Goal: Task Accomplishment & Management: Manage account settings

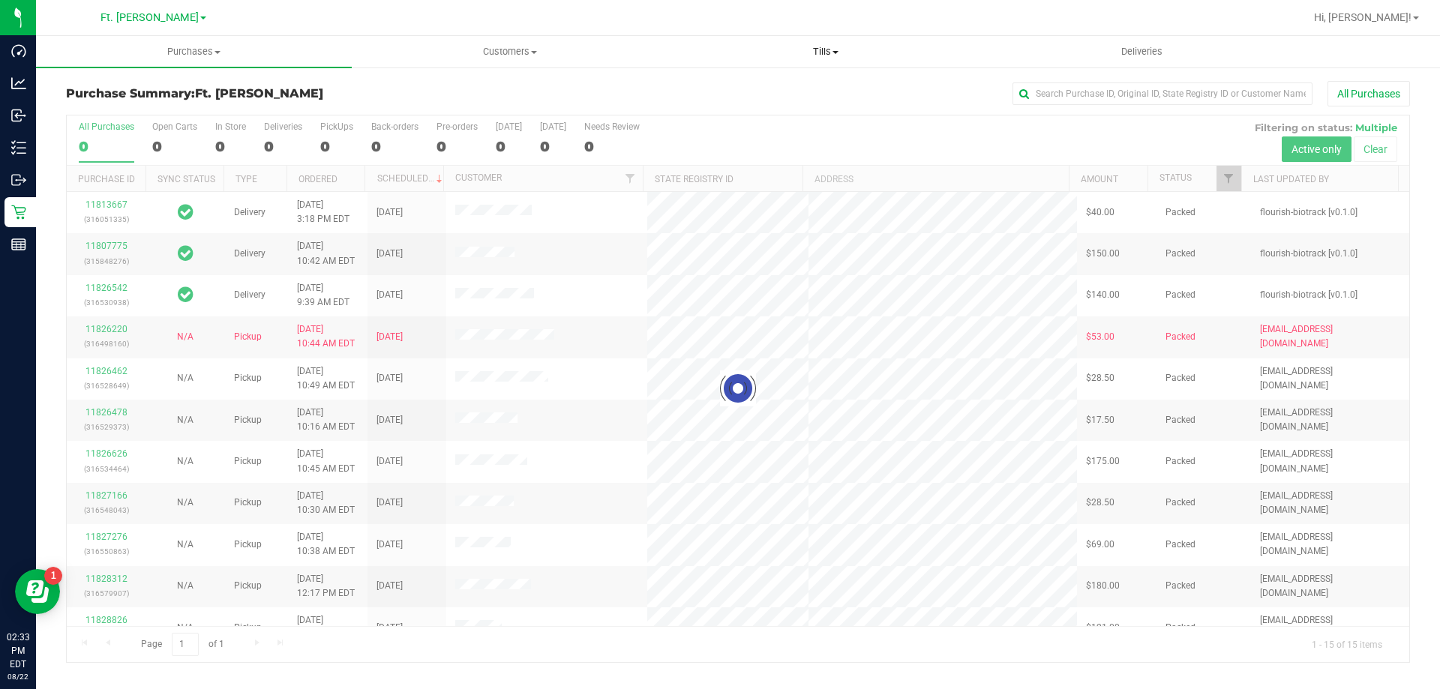
click at [808, 46] on span "Tills" at bounding box center [825, 51] width 314 height 13
click at [738, 88] on span "Manage tills" at bounding box center [717, 90] width 101 height 13
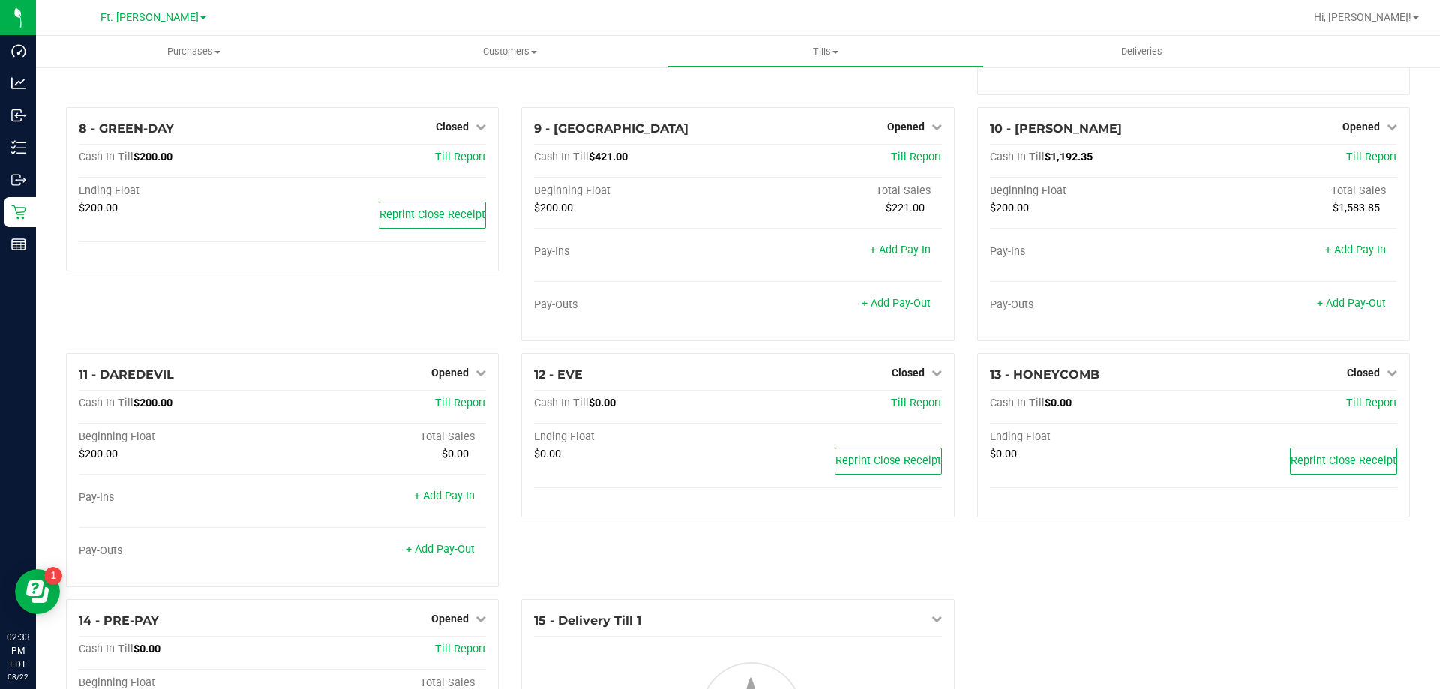
scroll to position [594, 0]
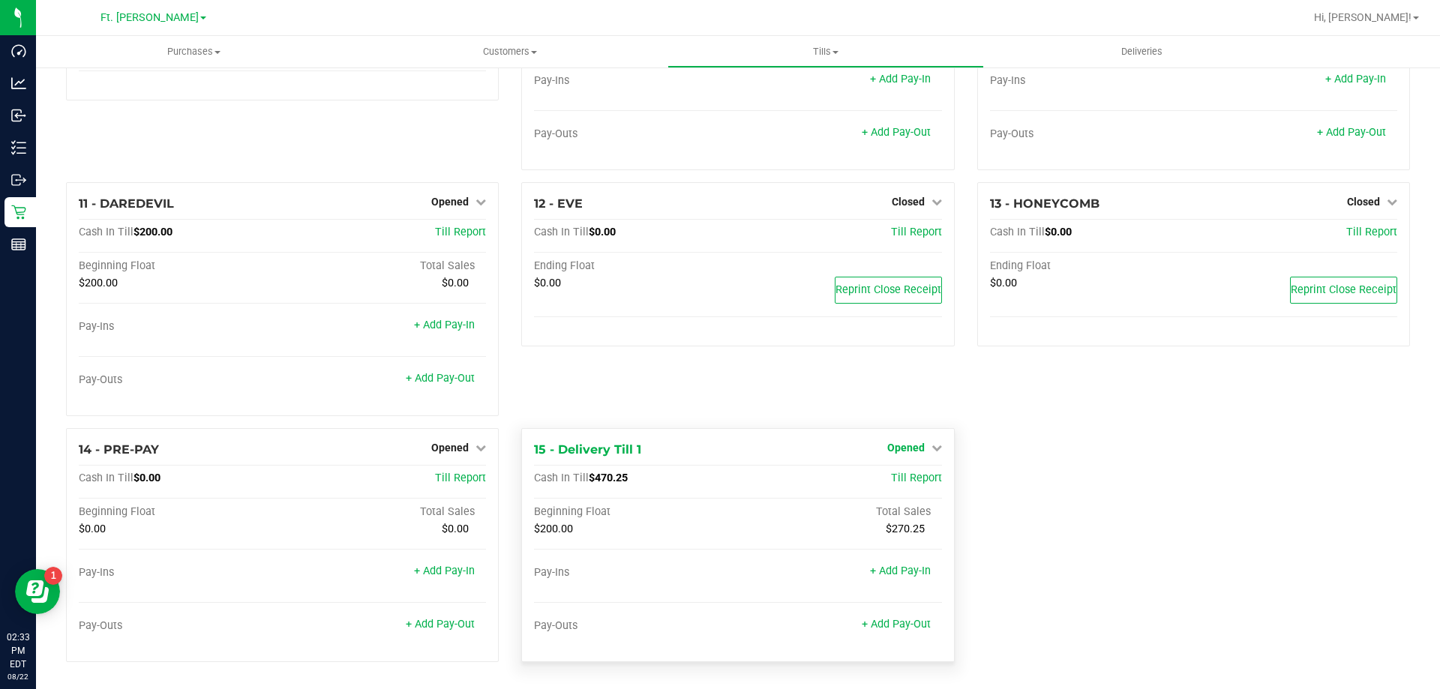
click at [903, 443] on span "Opened" at bounding box center [905, 448] width 37 height 12
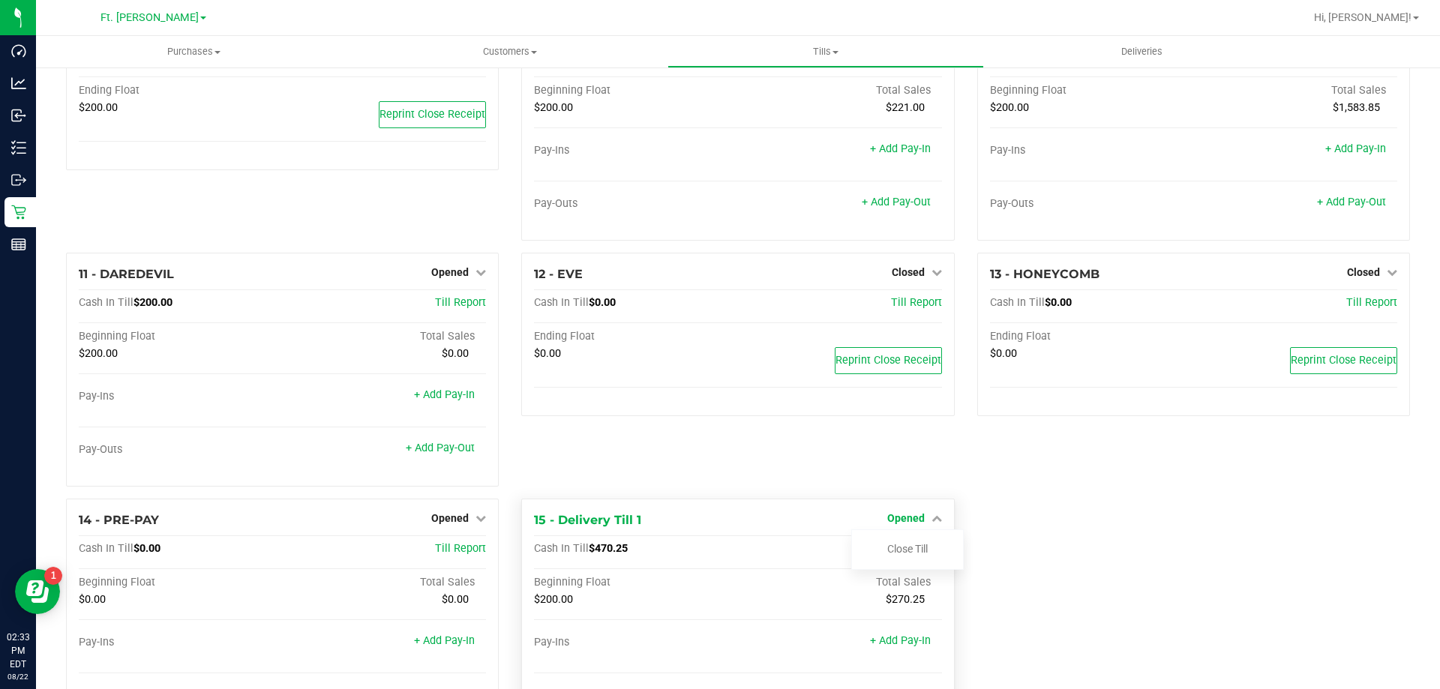
scroll to position [668, 0]
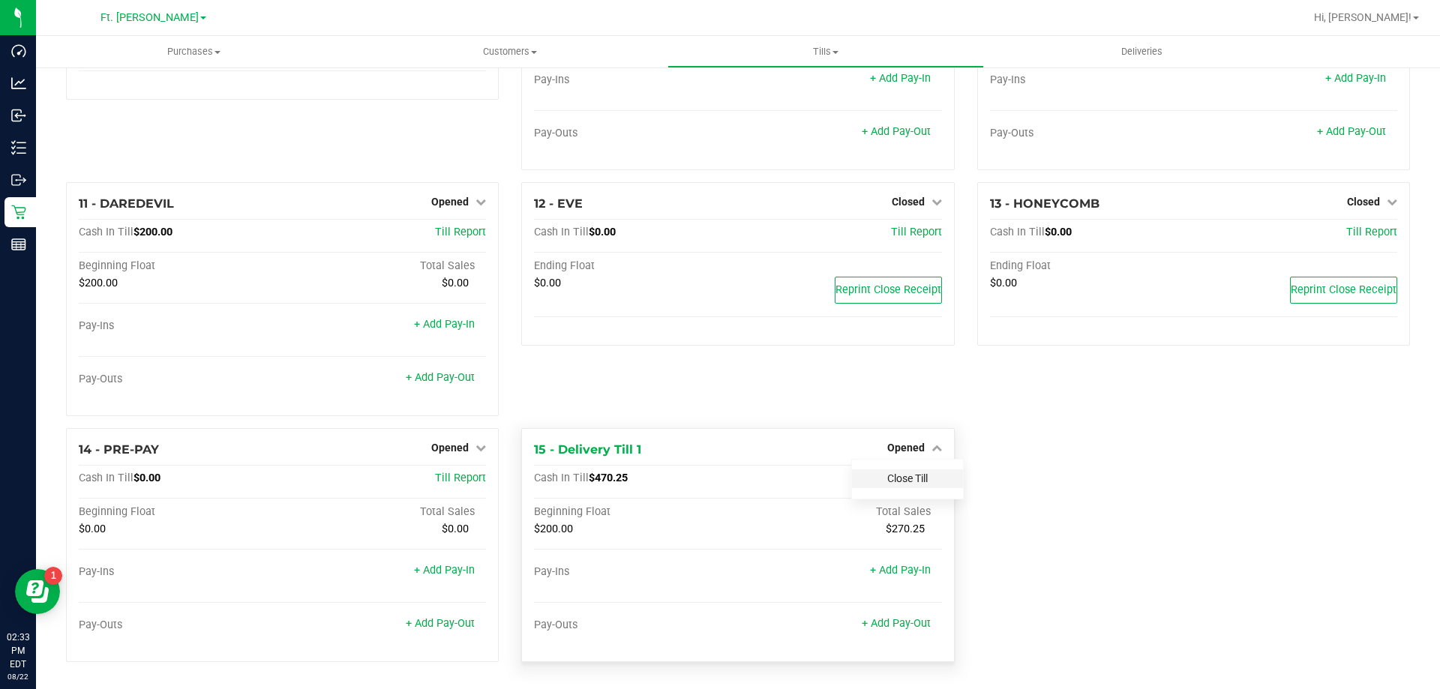
click at [897, 483] on link "Close Till" at bounding box center [907, 478] width 40 height 12
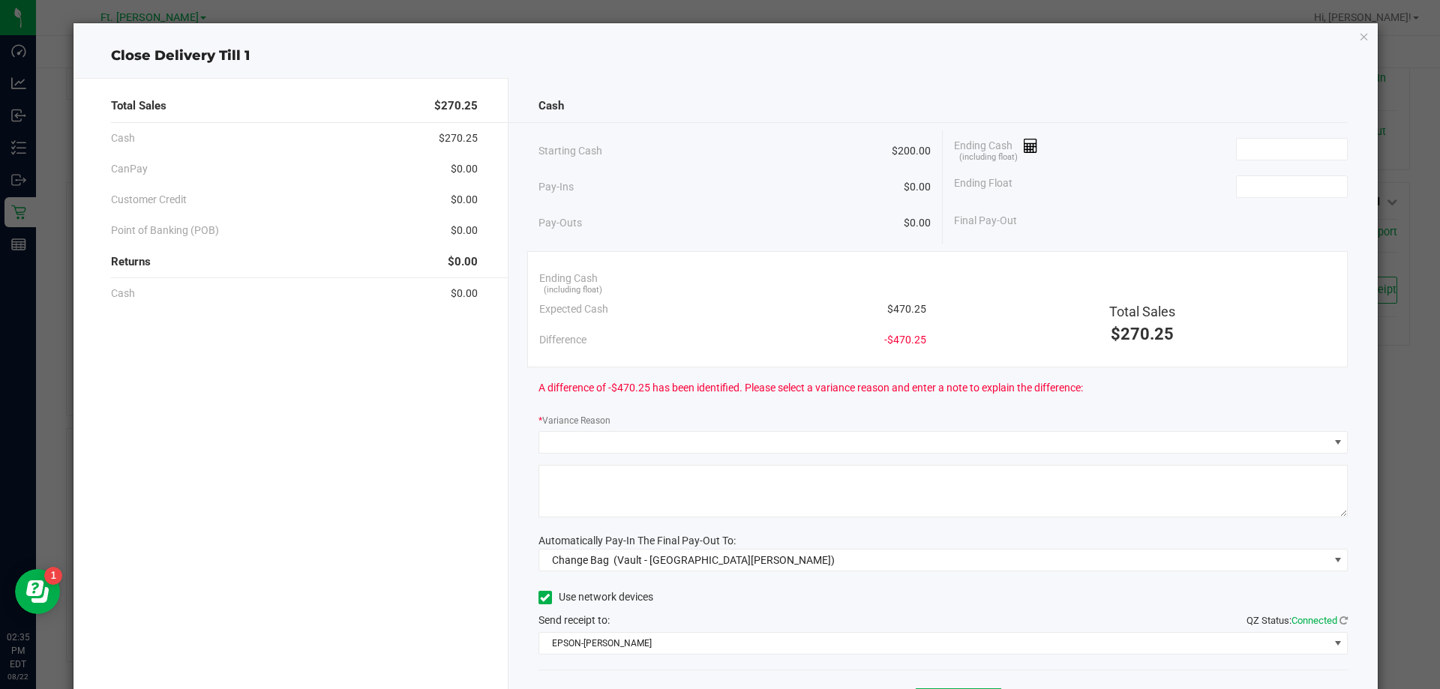
click at [1275, 130] on div "Ending Cash (including float)" at bounding box center [1151, 148] width 394 height 37
click at [1263, 140] on input at bounding box center [1291, 149] width 110 height 21
type input "4"
type input "2"
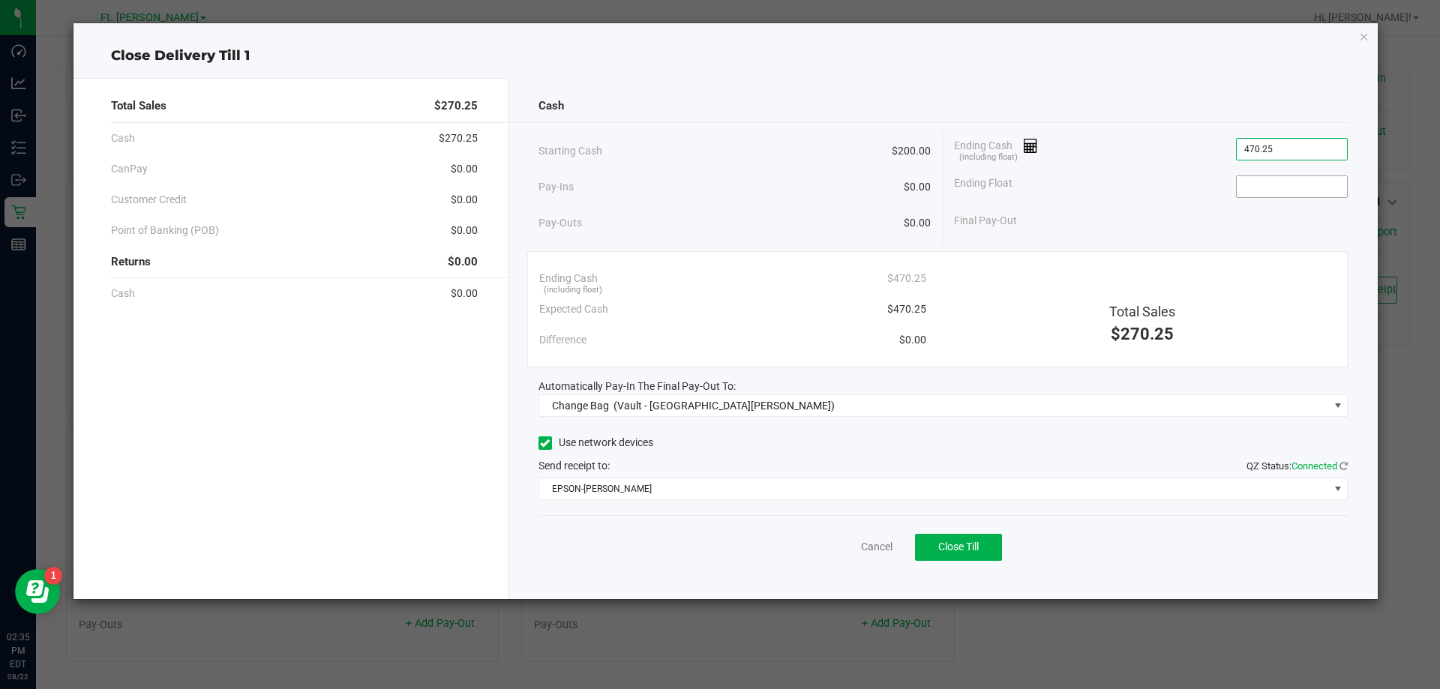
type input "$470.25"
click at [1243, 184] on input at bounding box center [1291, 186] width 110 height 21
type input "$200.00"
click at [1153, 278] on div "Total Sales $270.25" at bounding box center [1141, 305] width 409 height 84
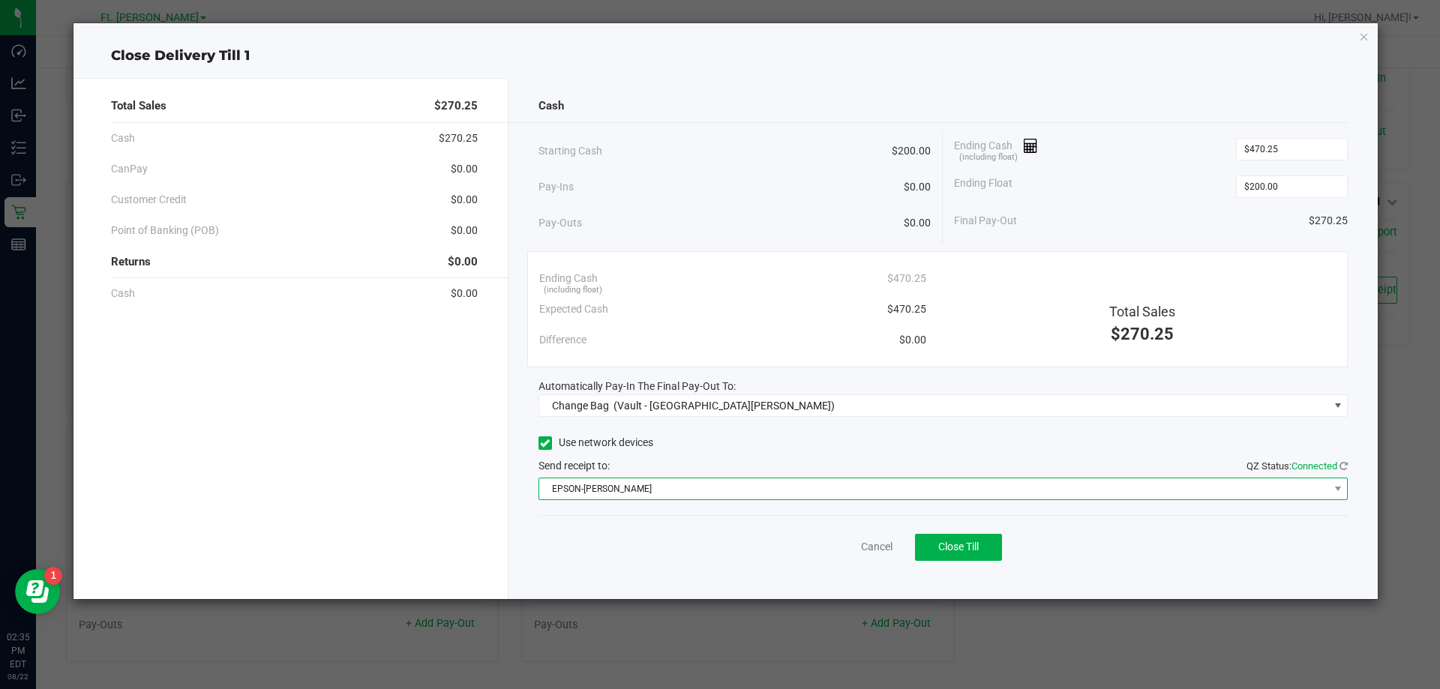
click at [716, 490] on span "EPSON-[PERSON_NAME]" at bounding box center [934, 488] width 790 height 21
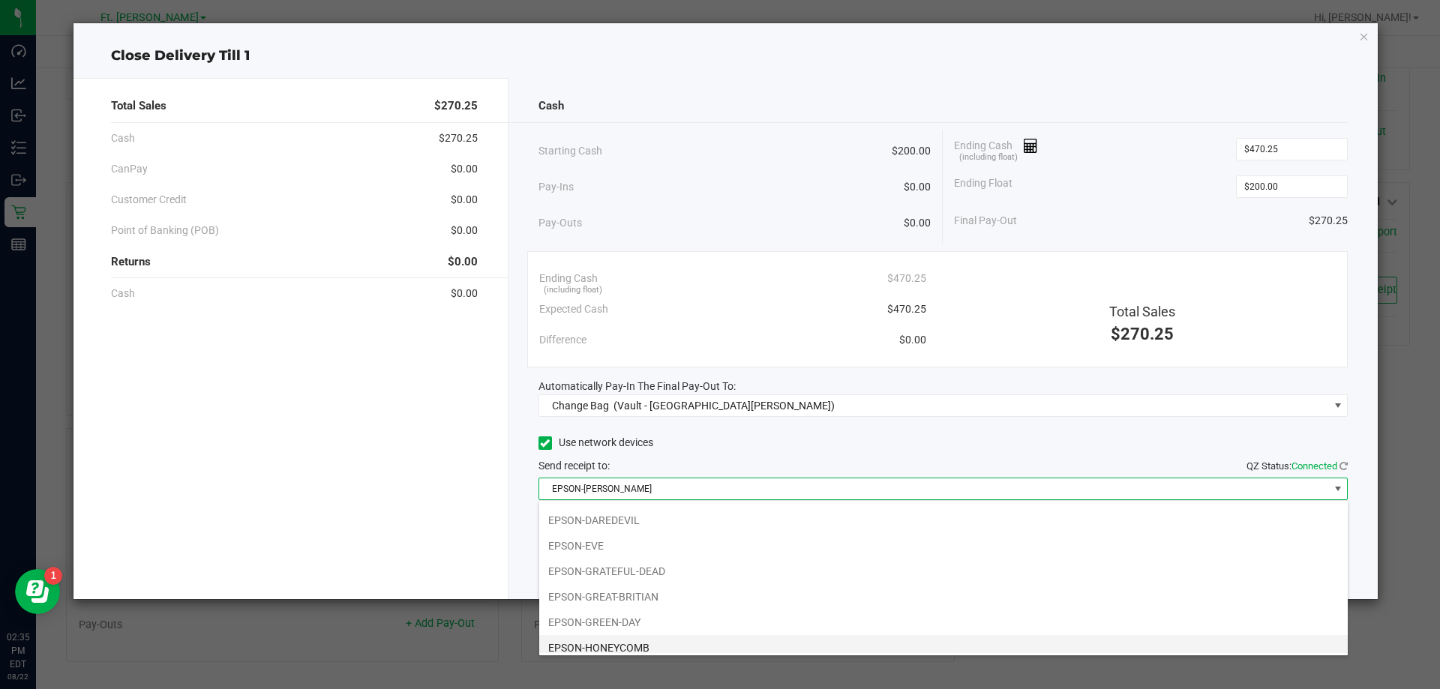
scroll to position [105, 0]
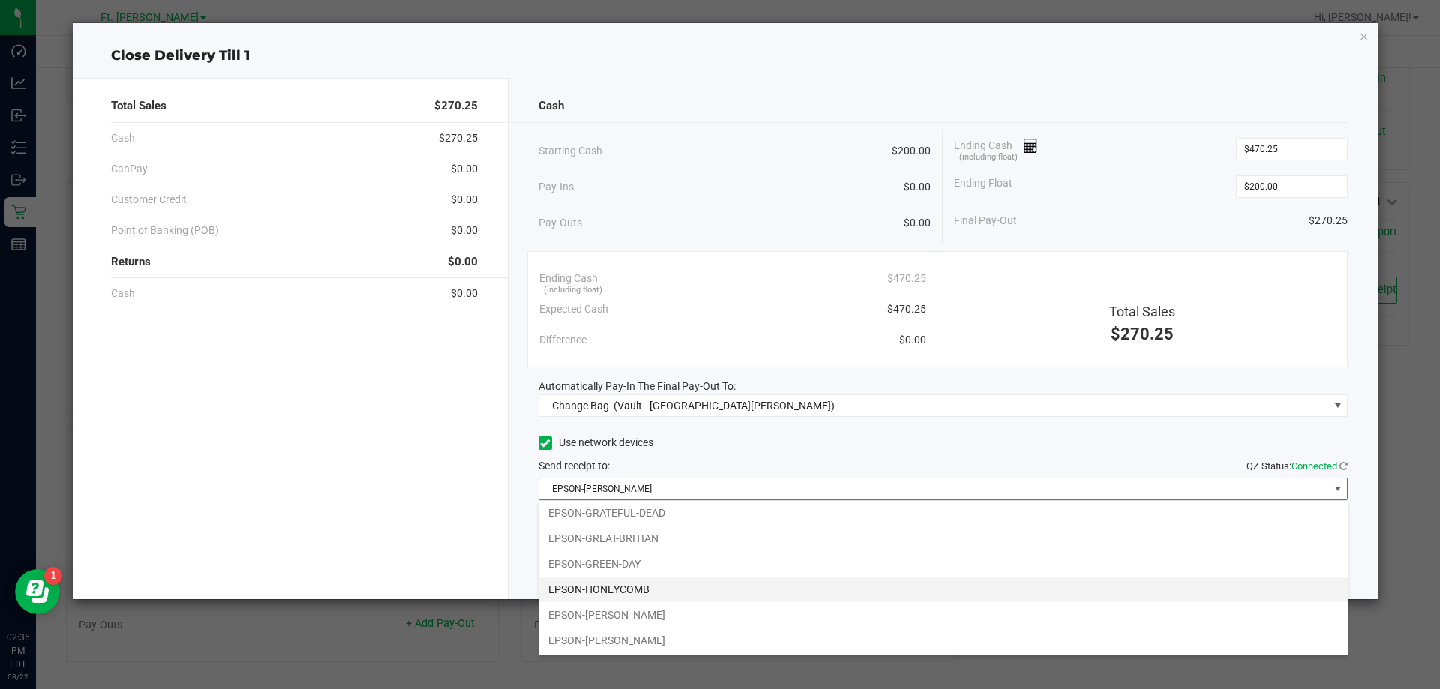
click at [651, 582] on li "EPSON-HONEYCOMB" at bounding box center [943, 589] width 808 height 25
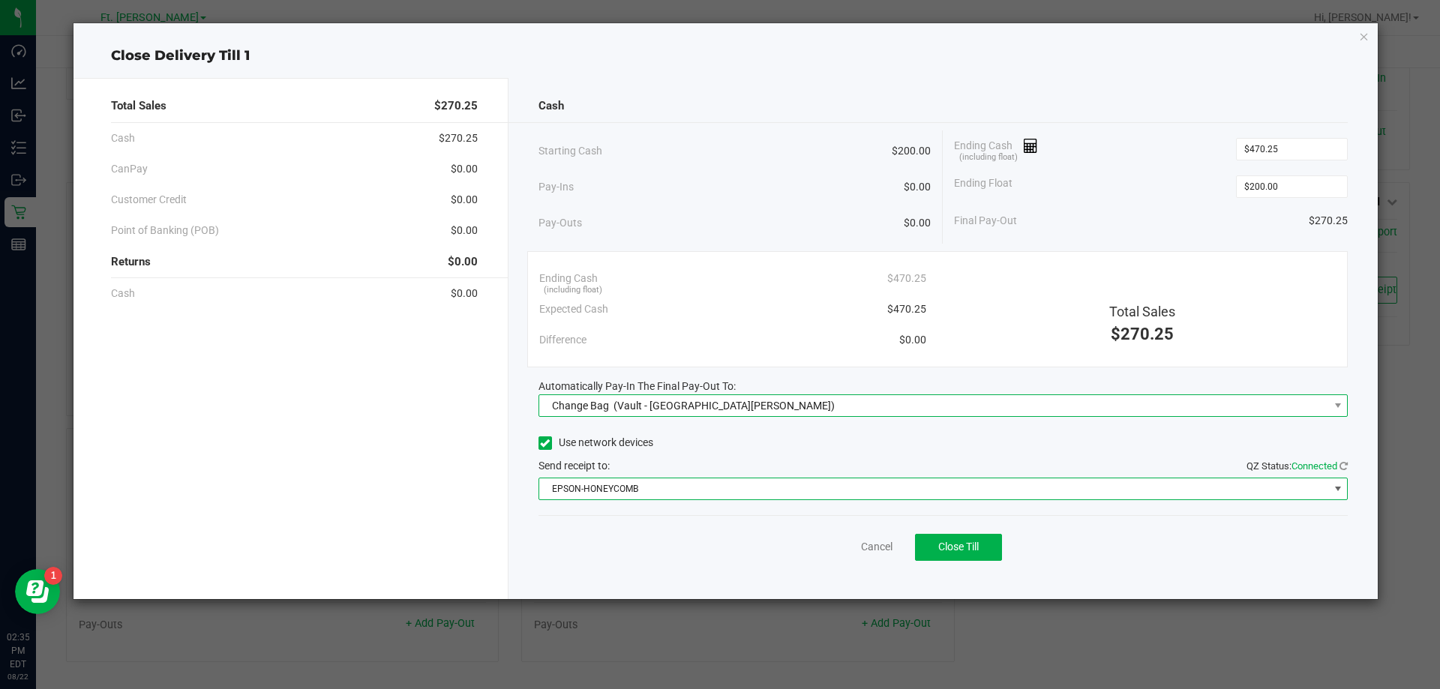
click at [583, 400] on span "Change Bag" at bounding box center [580, 406] width 57 height 12
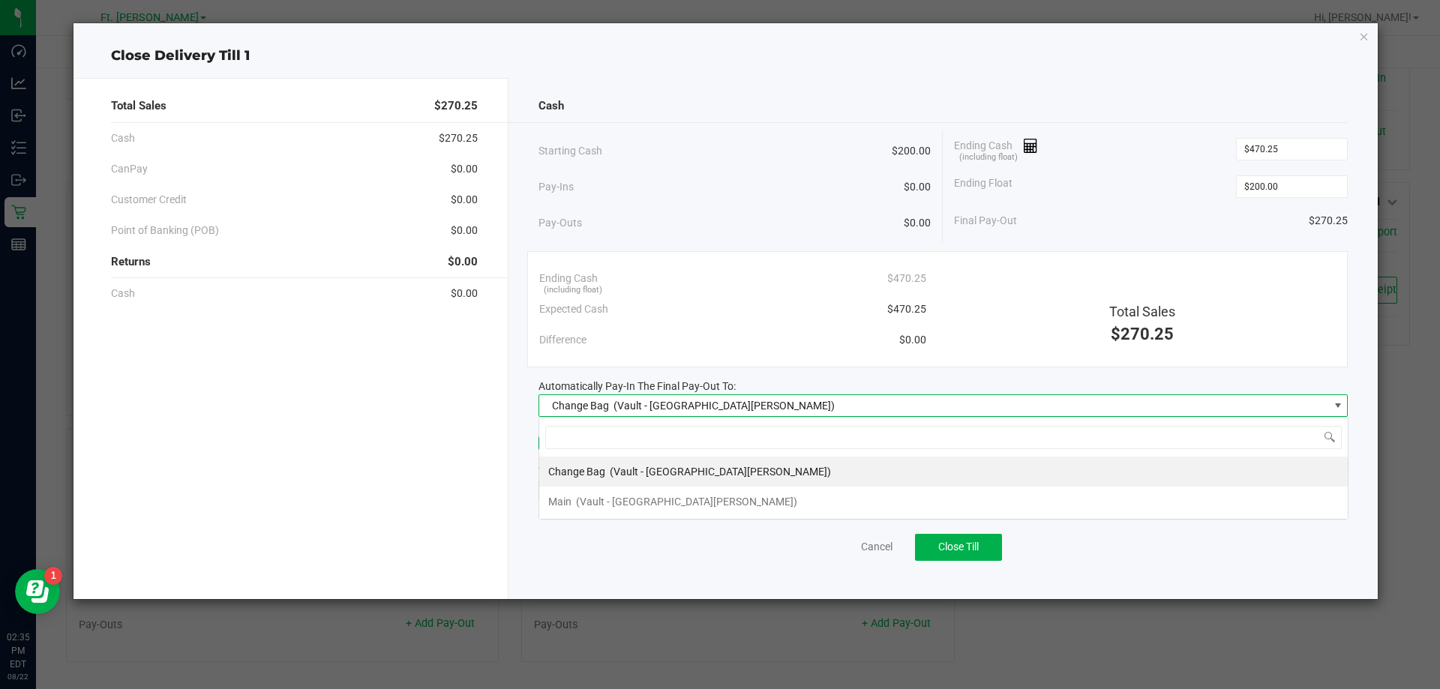
scroll to position [22, 809]
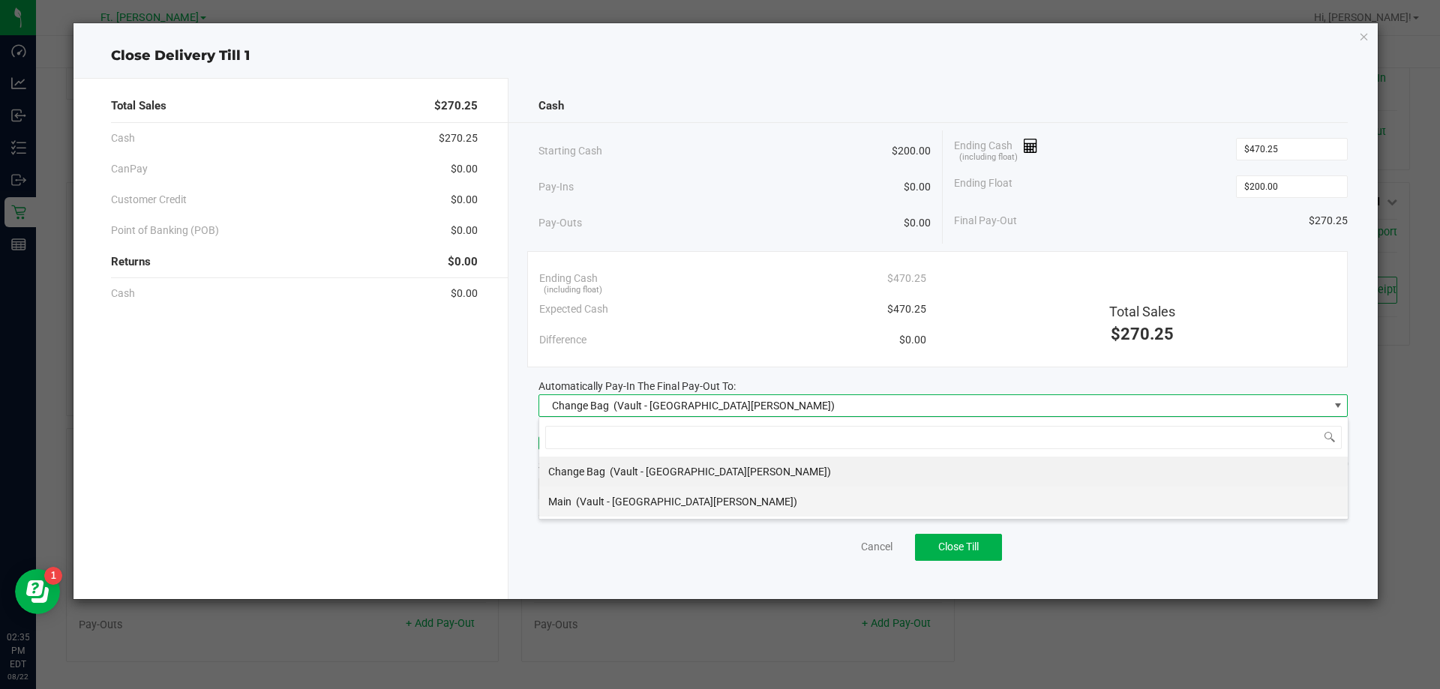
click at [612, 501] on span "(Vault - [GEOGRAPHIC_DATA][PERSON_NAME])" at bounding box center [686, 502] width 221 height 12
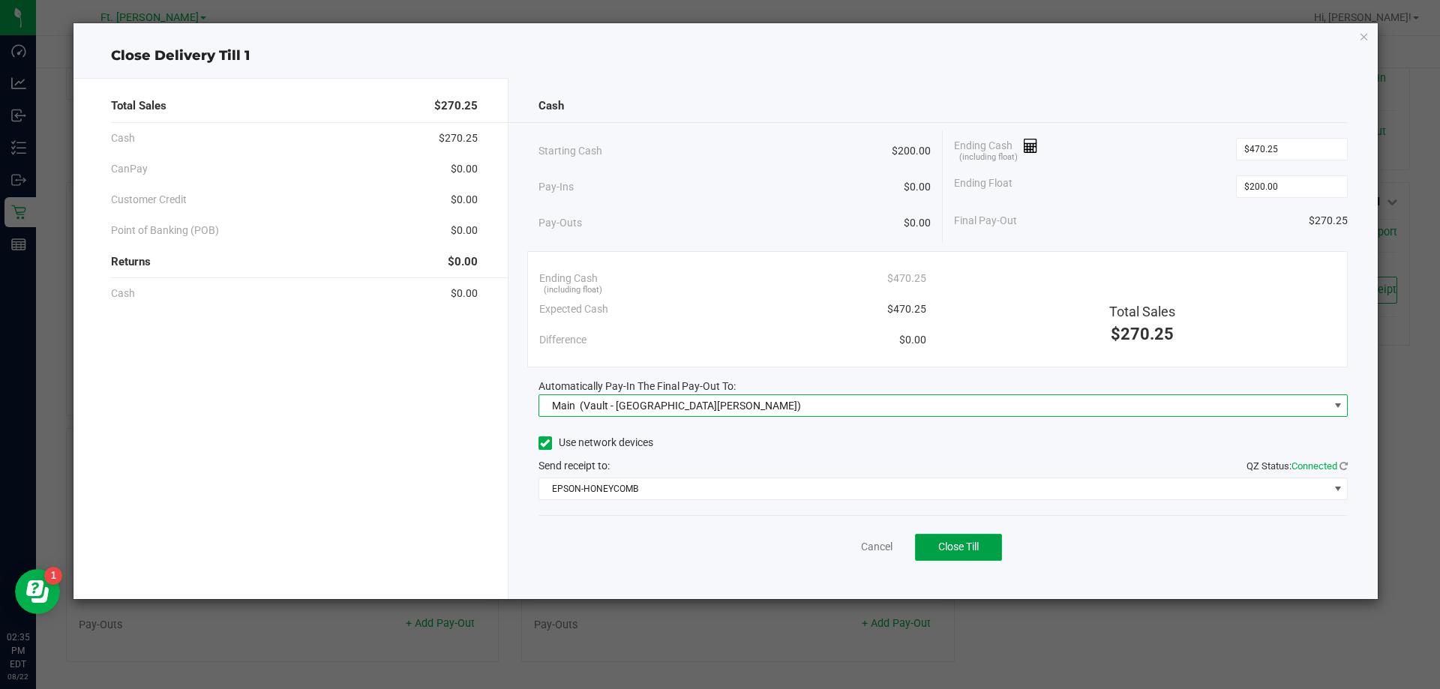
click at [978, 547] on span "Close Till" at bounding box center [958, 547] width 40 height 12
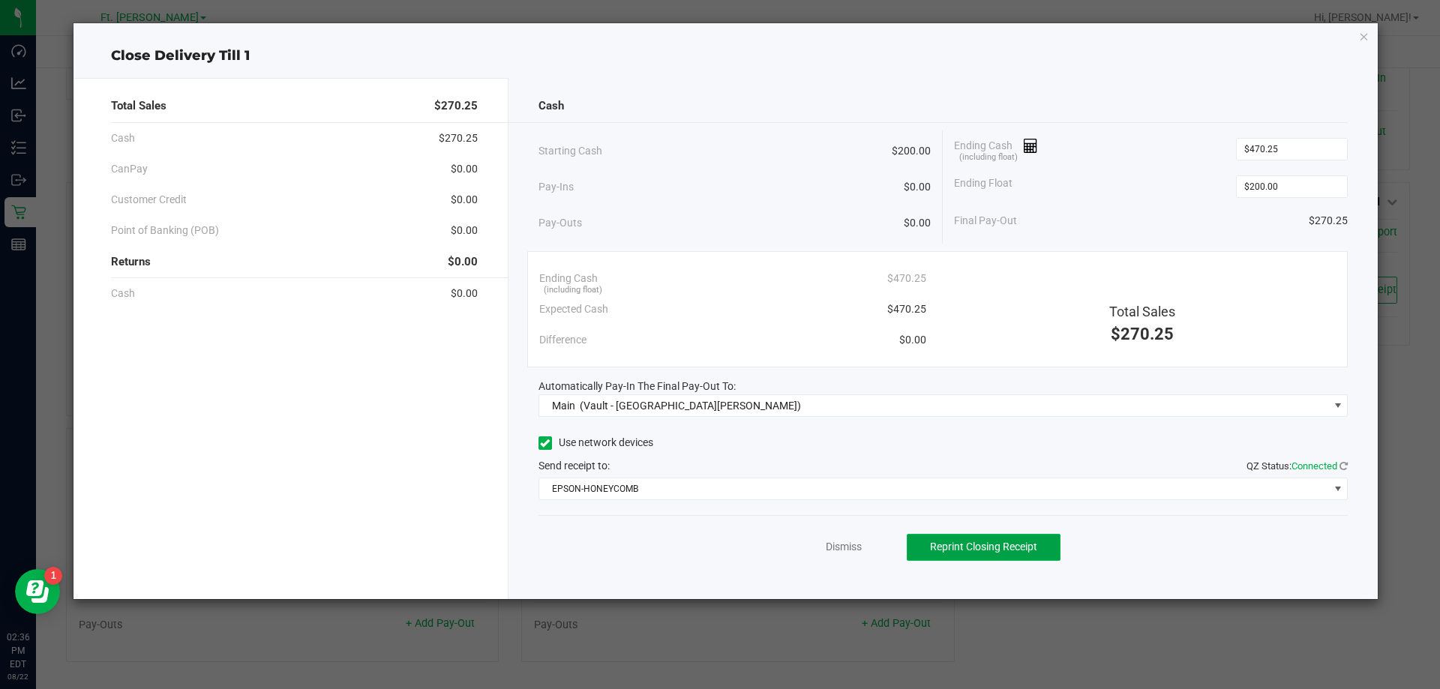
click at [1005, 550] on span "Reprint Closing Receipt" at bounding box center [983, 547] width 107 height 12
click at [850, 562] on div "Dismiss Reprint Closing Receipt" at bounding box center [943, 544] width 810 height 58
click at [847, 539] on link "Dismiss" at bounding box center [844, 547] width 36 height 16
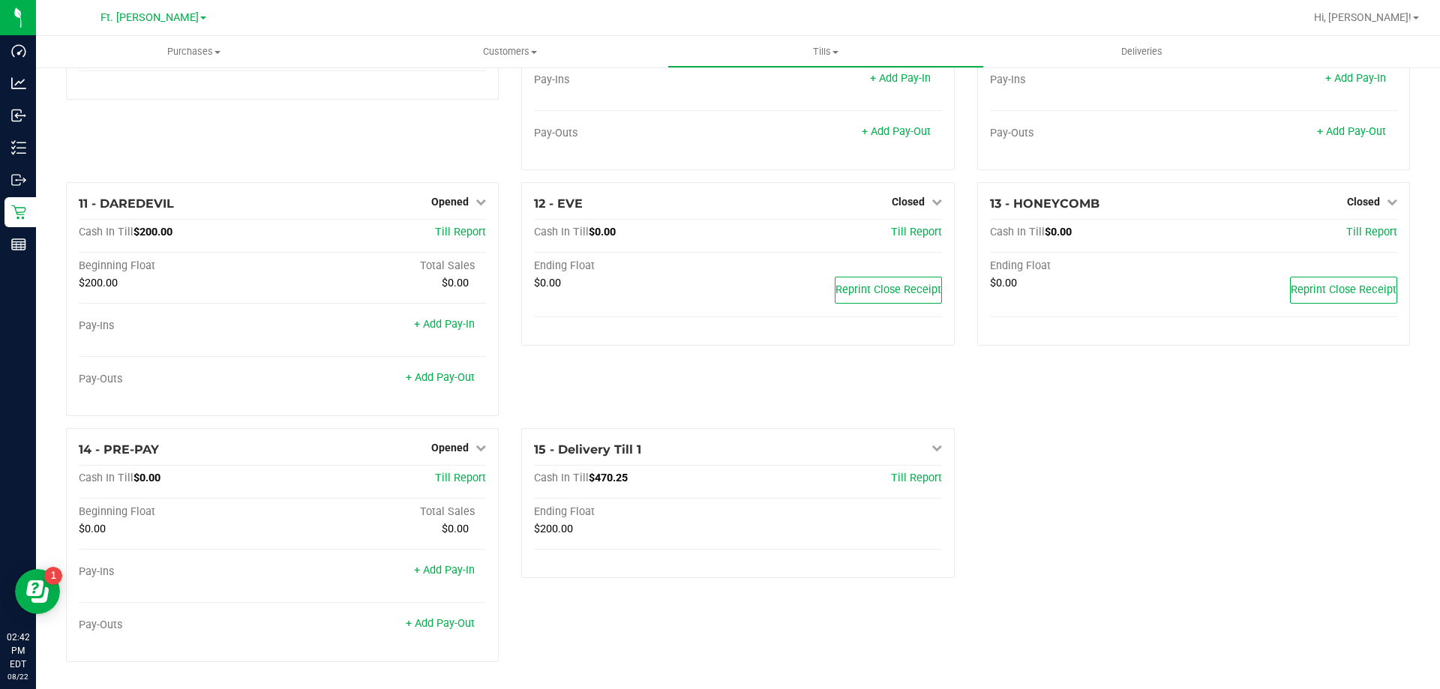
scroll to position [0, 0]
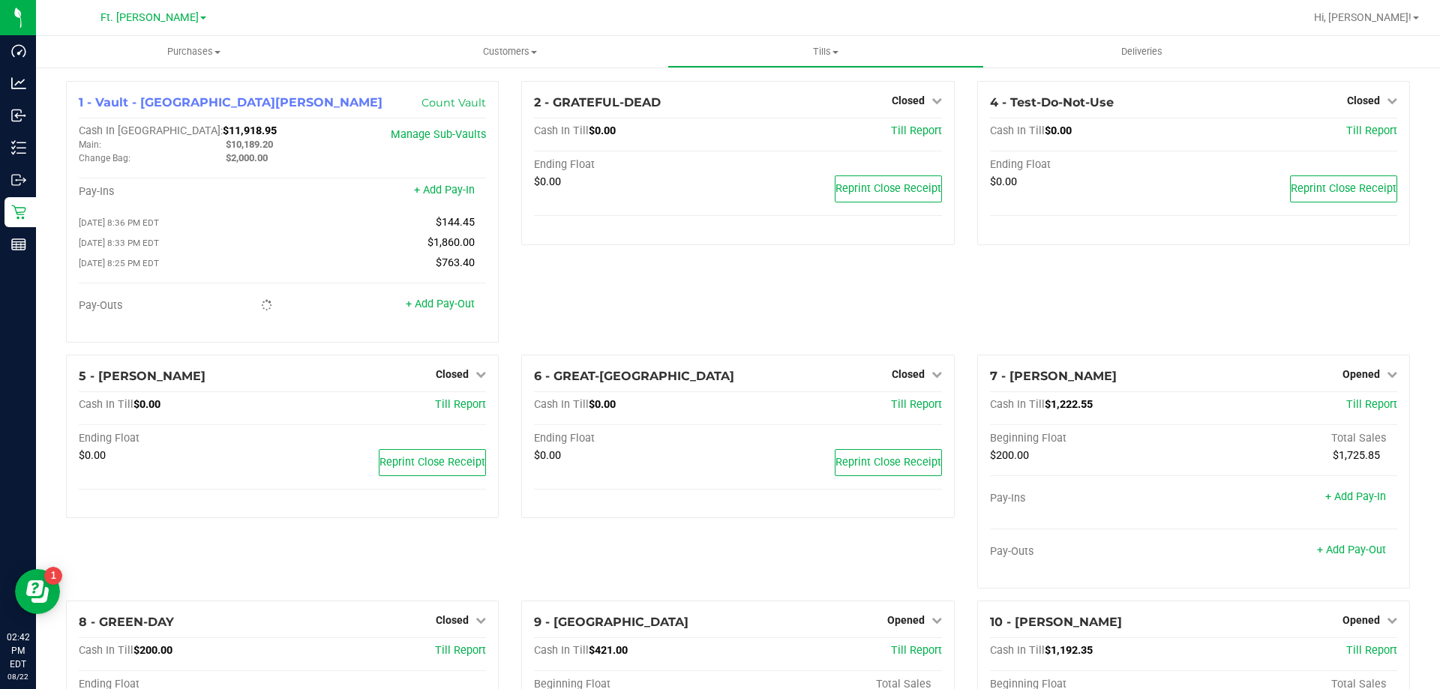
drag, startPoint x: 1060, startPoint y: 516, endPoint x: 514, endPoint y: -91, distance: 815.6
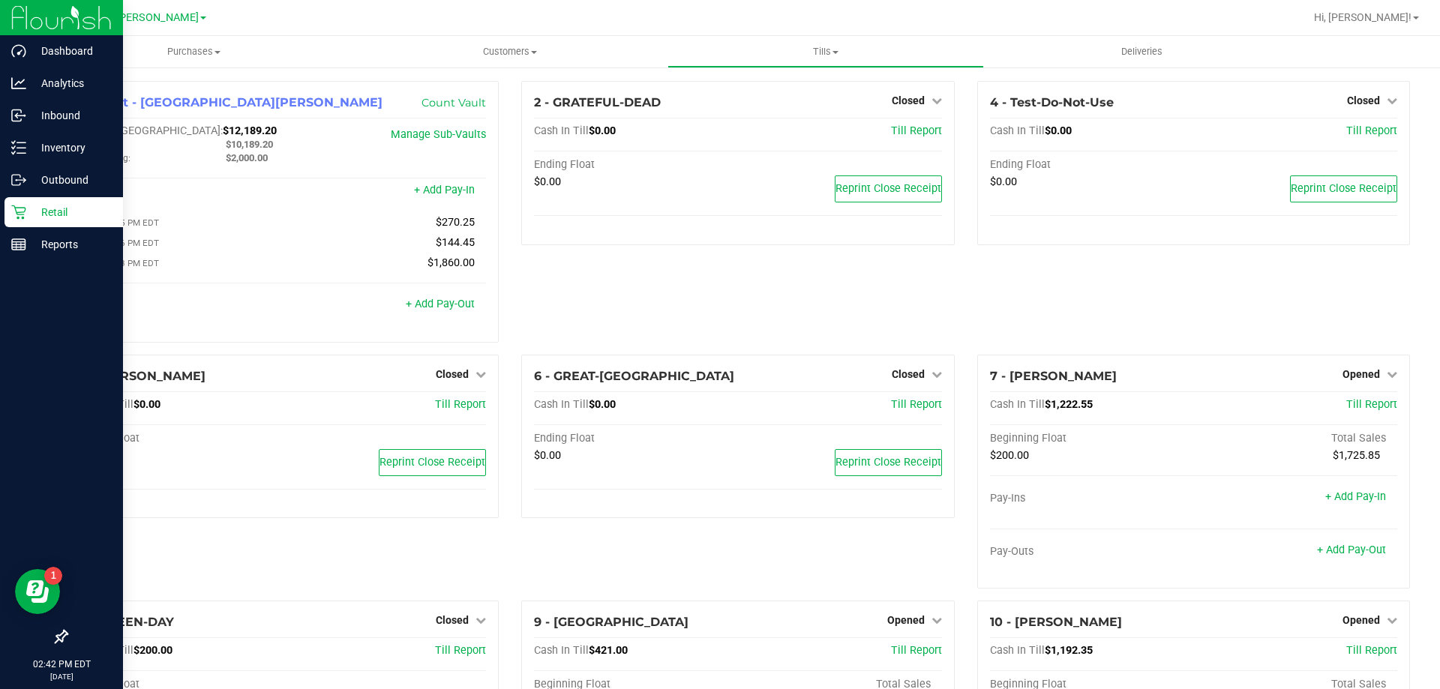
click at [61, 268] on div at bounding box center [61, 442] width 123 height 361
click at [55, 234] on div "Reports" at bounding box center [63, 244] width 118 height 30
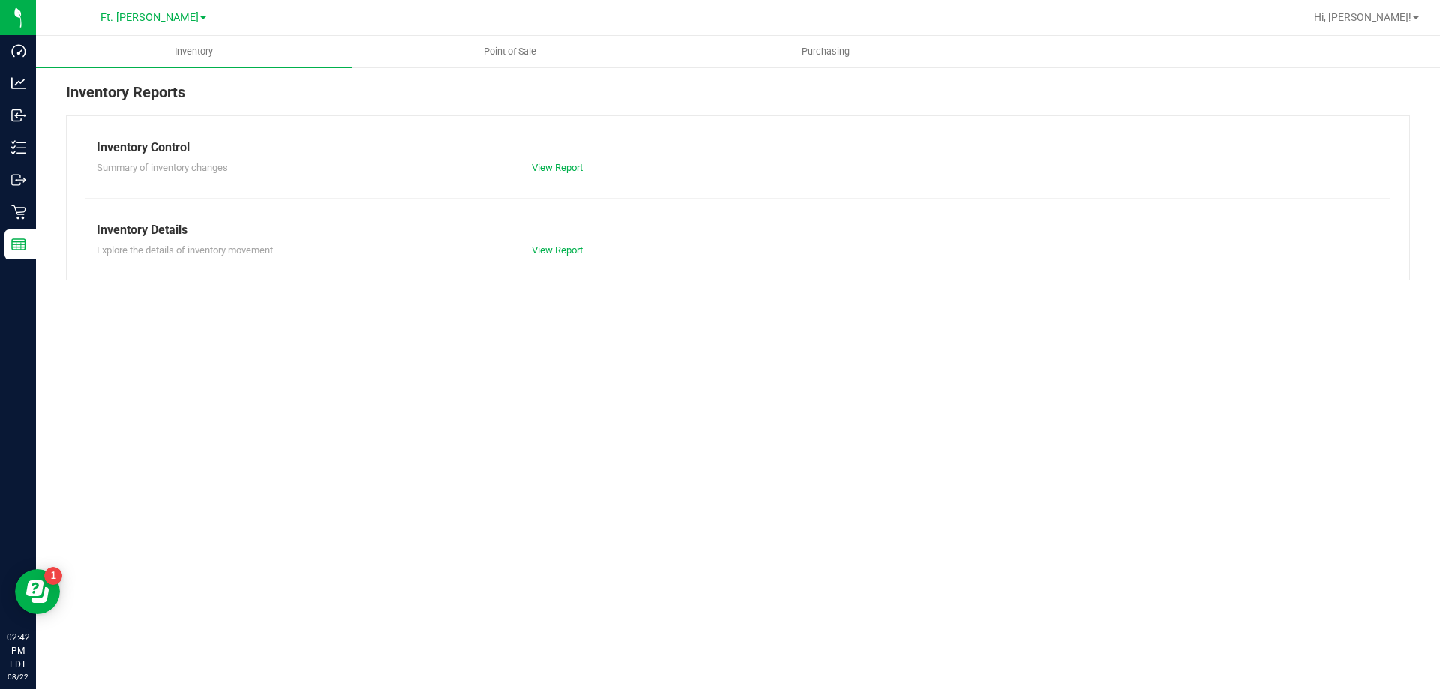
click at [525, 34] on nav "Ft. [PERSON_NAME] Hi, [PERSON_NAME]!" at bounding box center [738, 18] width 1404 height 36
click at [526, 40] on uib-tab-heading "Point of Sale" at bounding box center [509, 52] width 314 height 30
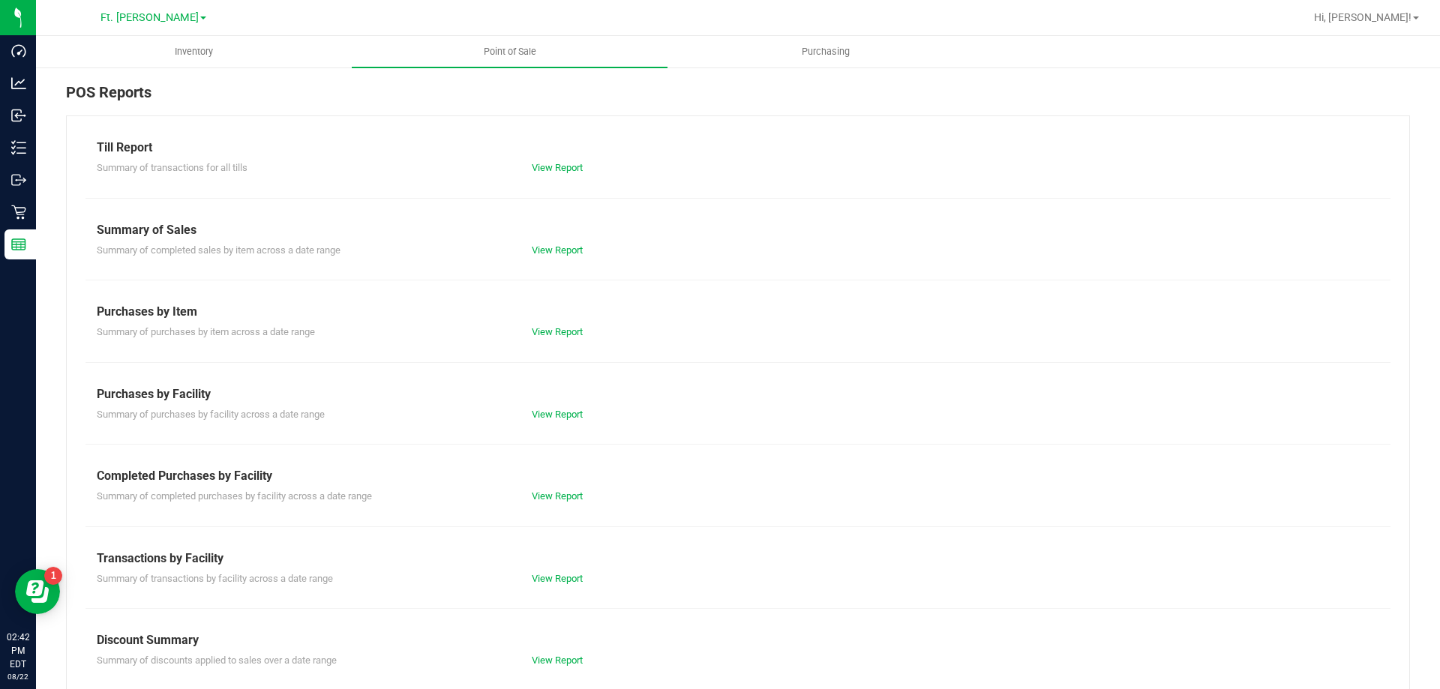
click at [539, 570] on div "Summary of transactions by facility across a date range View Report" at bounding box center [737, 577] width 1305 height 19
click at [543, 570] on div "Summary of transactions by facility across a date range View Report" at bounding box center [737, 577] width 1305 height 19
click at [548, 586] on div "Till Report Summary of transactions for all tills View Report Summary of Sales …" at bounding box center [738, 444] width 1344 height 658
click at [556, 560] on div "Transactions by Facility" at bounding box center [738, 559] width 1282 height 18
click at [555, 571] on div "View Report" at bounding box center [628, 578] width 217 height 15
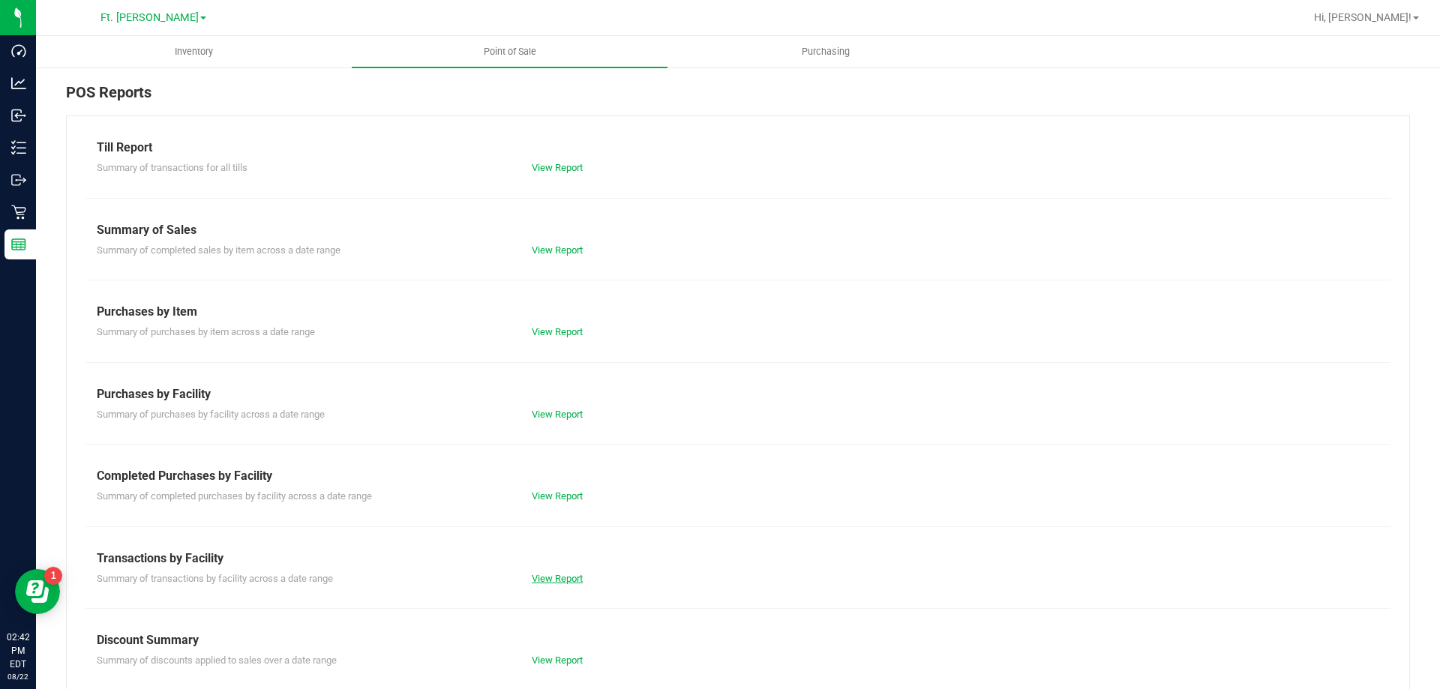
click at [556, 583] on link "View Report" at bounding box center [557, 578] width 51 height 11
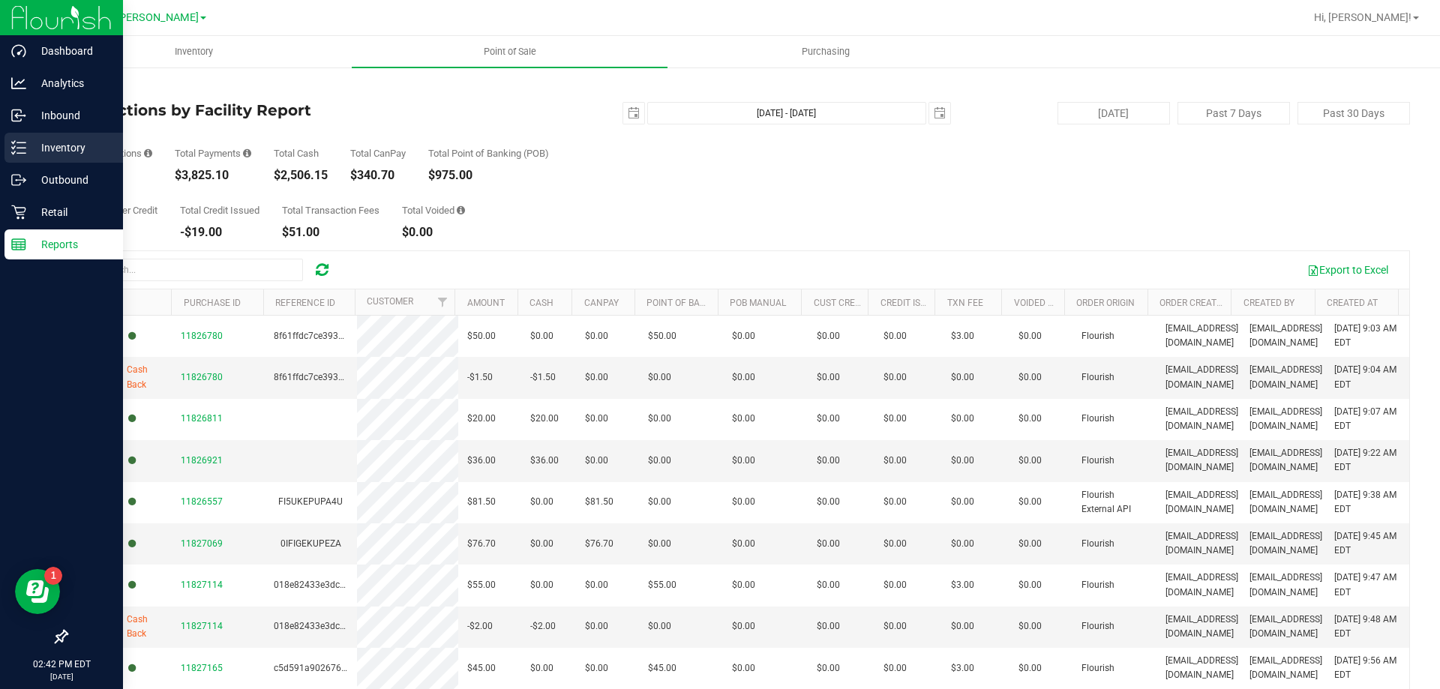
click at [33, 141] on p "Inventory" at bounding box center [71, 148] width 90 height 18
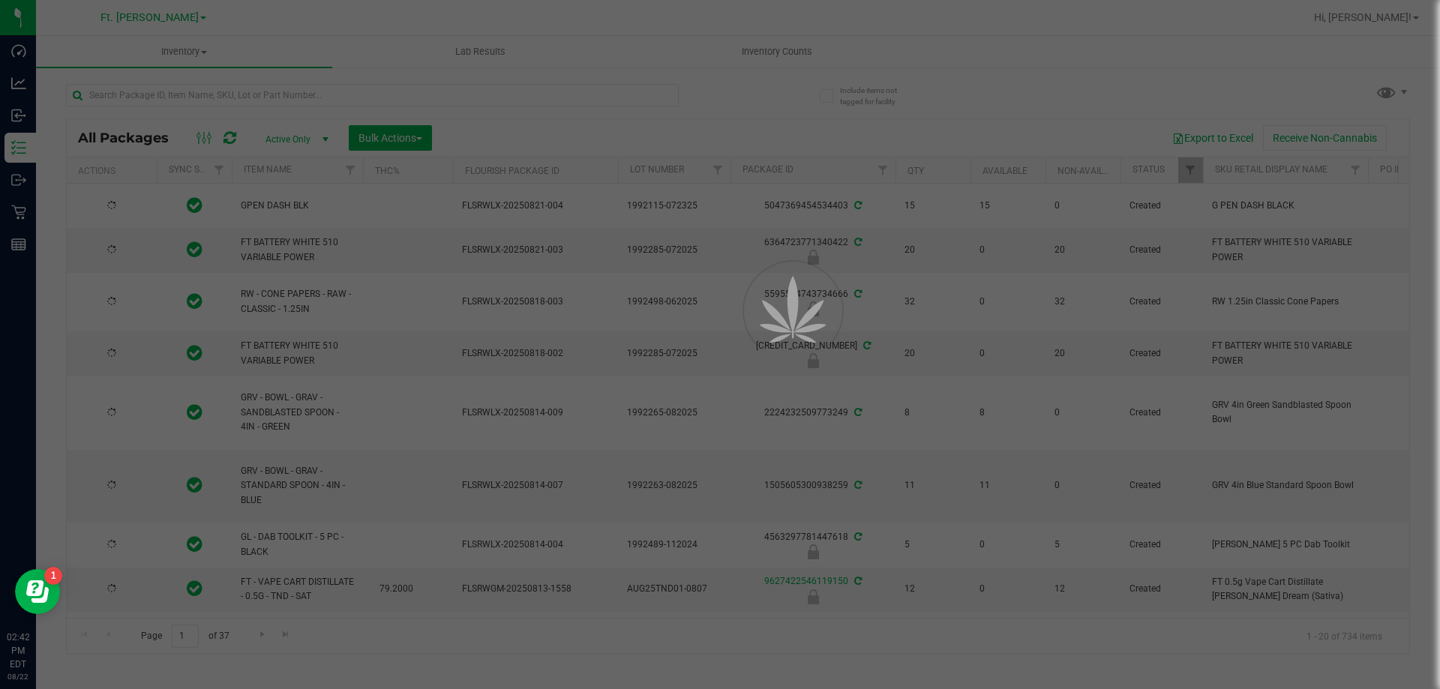
click at [274, 100] on div at bounding box center [720, 344] width 1440 height 689
click at [282, 88] on div at bounding box center [720, 344] width 1440 height 689
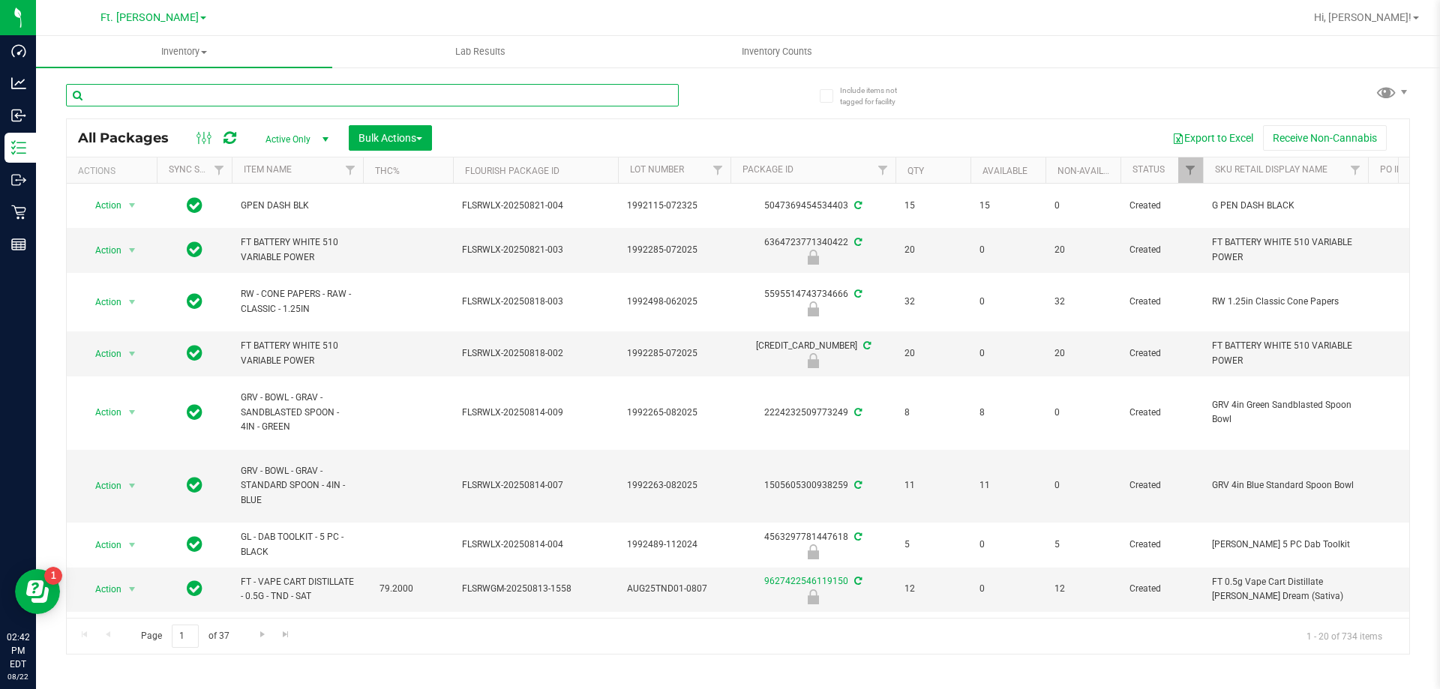
click at [282, 88] on input "text" at bounding box center [372, 95] width 613 height 22
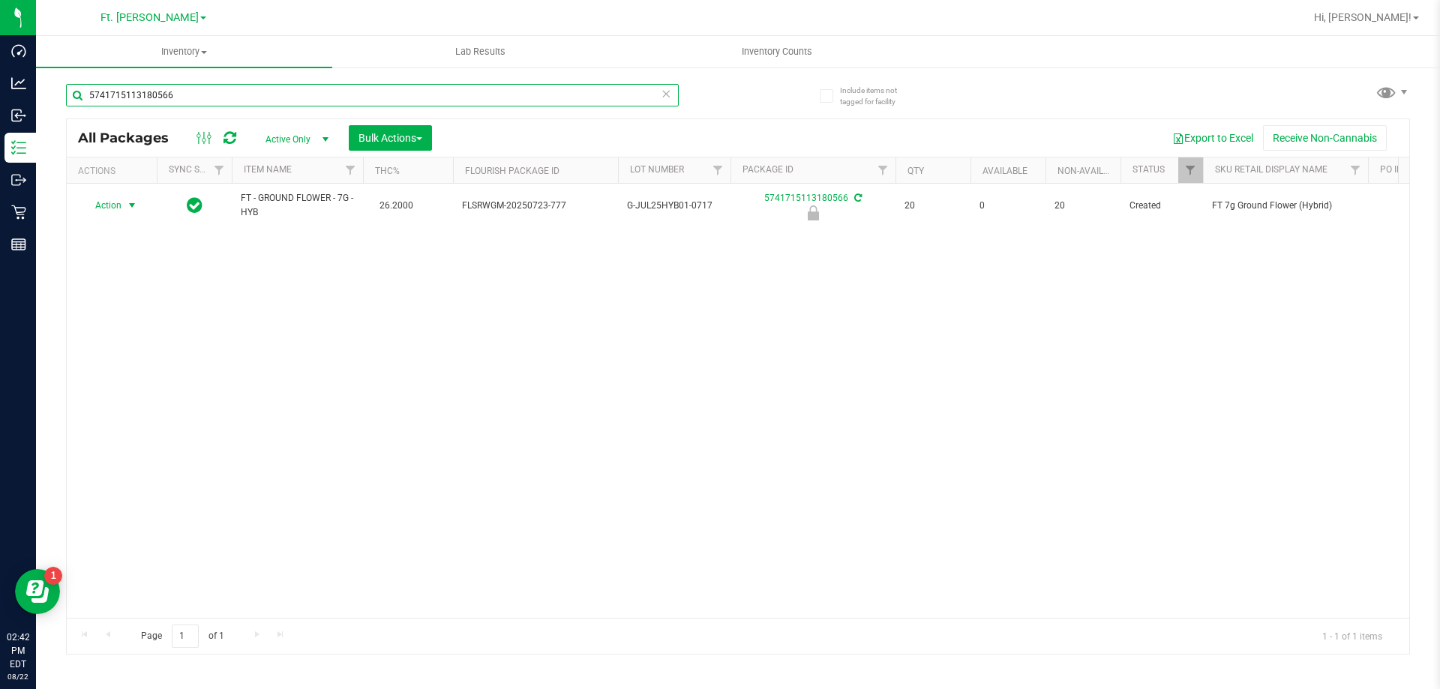
type input "5741715113180566"
click at [103, 209] on span "Action" at bounding box center [102, 205] width 40 height 21
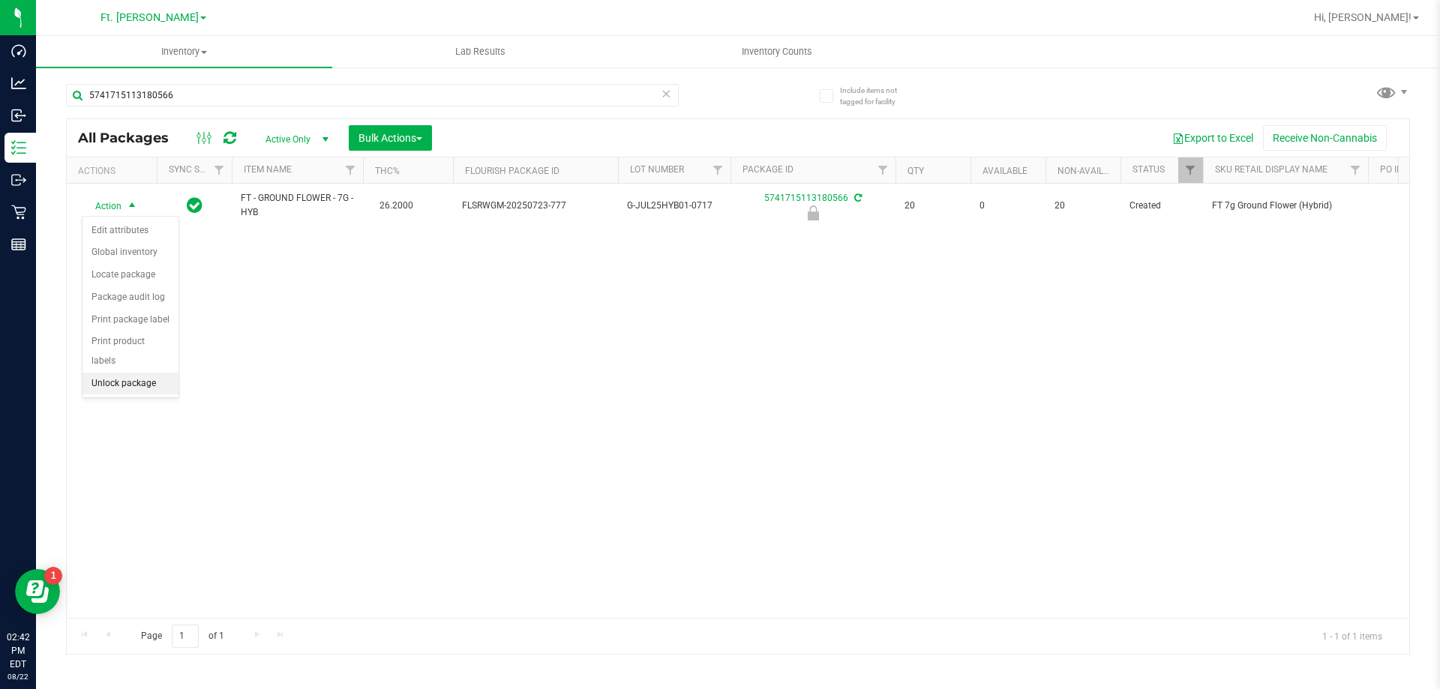
click at [134, 373] on li "Unlock package" at bounding box center [130, 384] width 96 height 22
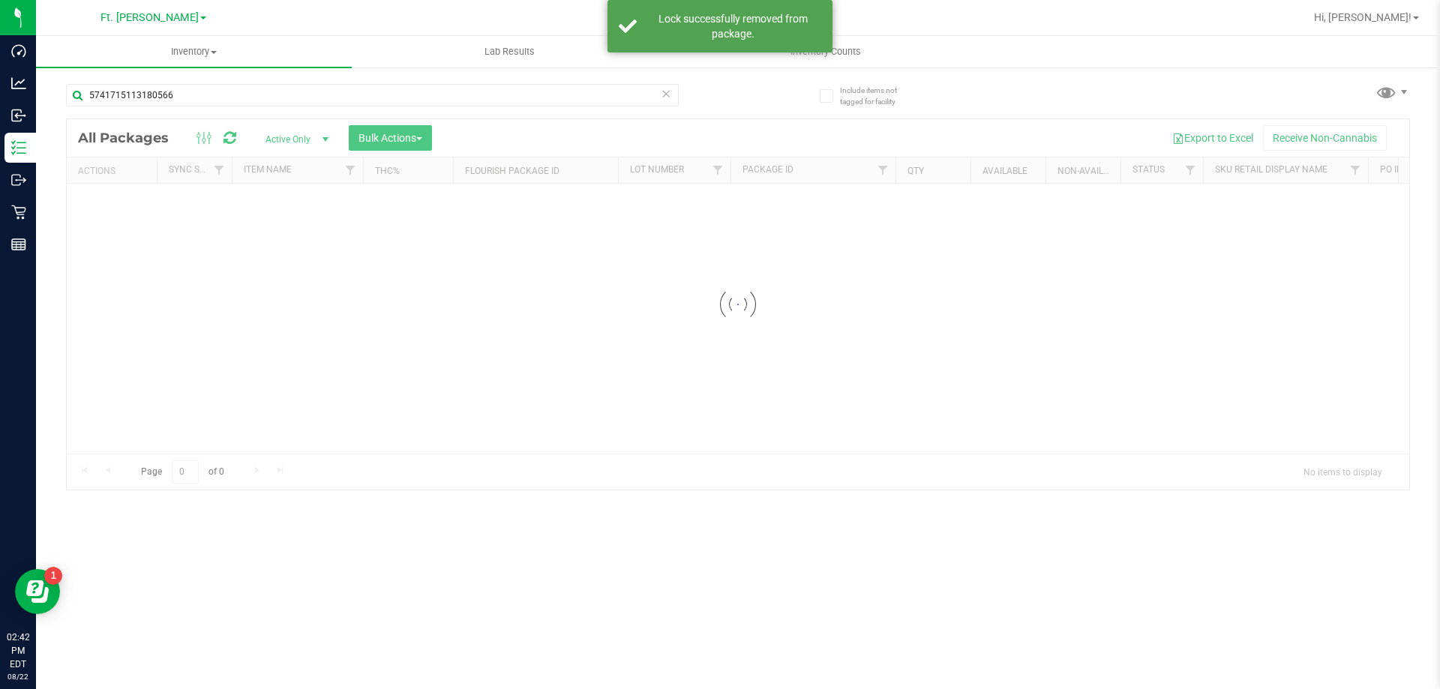
click at [127, 211] on div at bounding box center [738, 304] width 1342 height 370
click at [131, 205] on div at bounding box center [738, 304] width 1342 height 370
click at [131, 205] on div at bounding box center [738, 386] width 1342 height 535
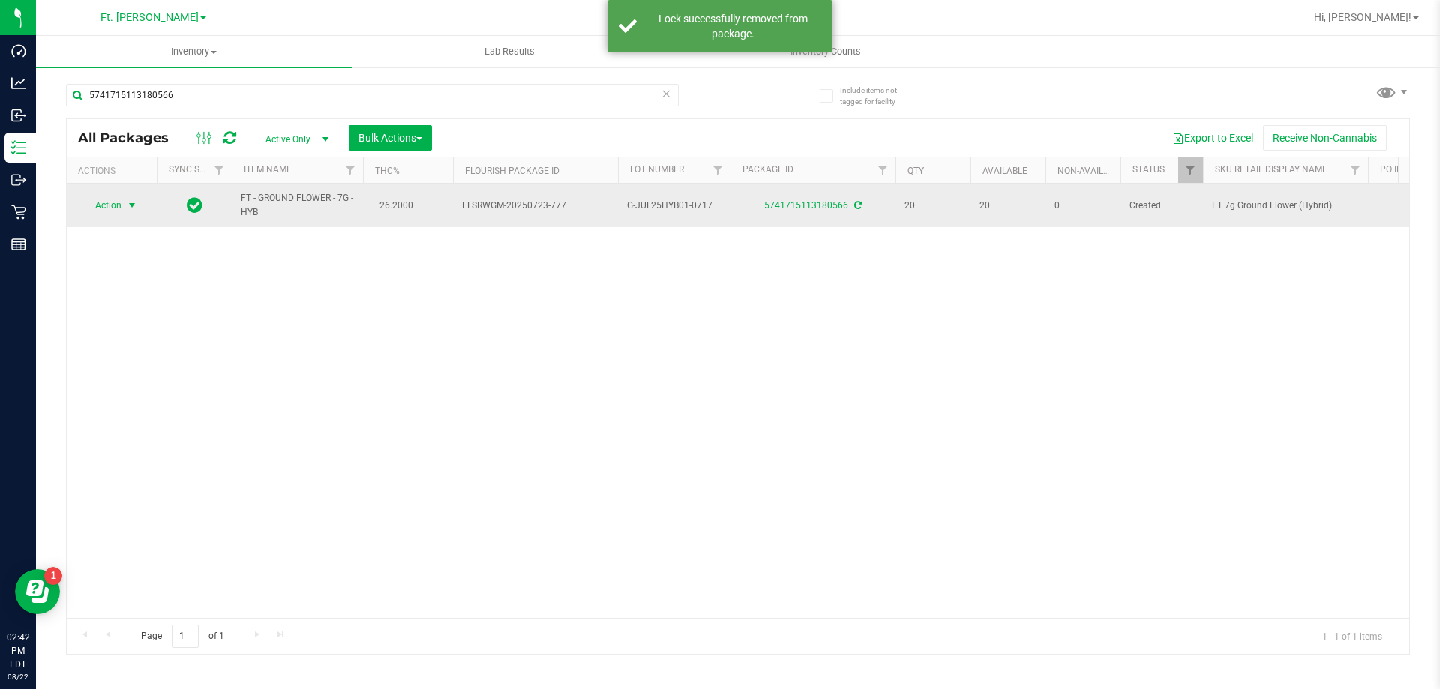
click at [126, 206] on span "select" at bounding box center [132, 205] width 12 height 12
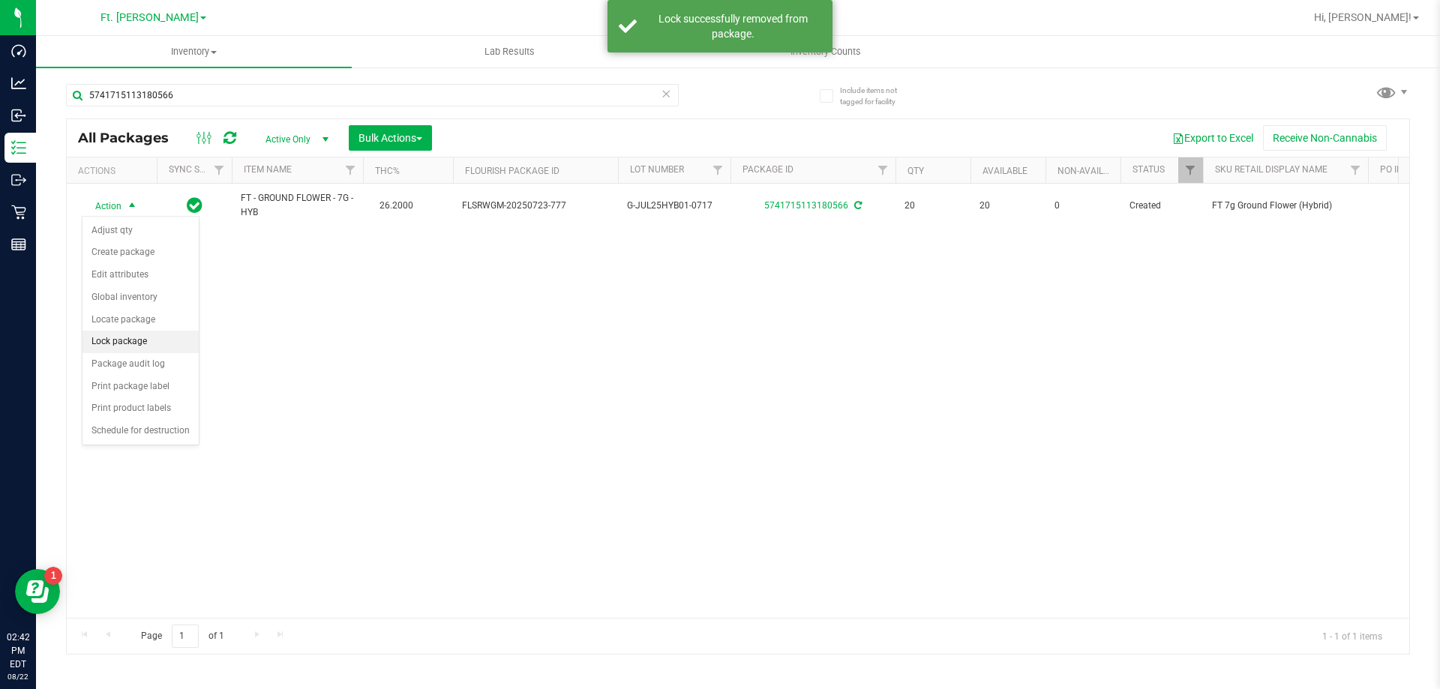
click at [131, 331] on li "Lock package" at bounding box center [140, 342] width 116 height 22
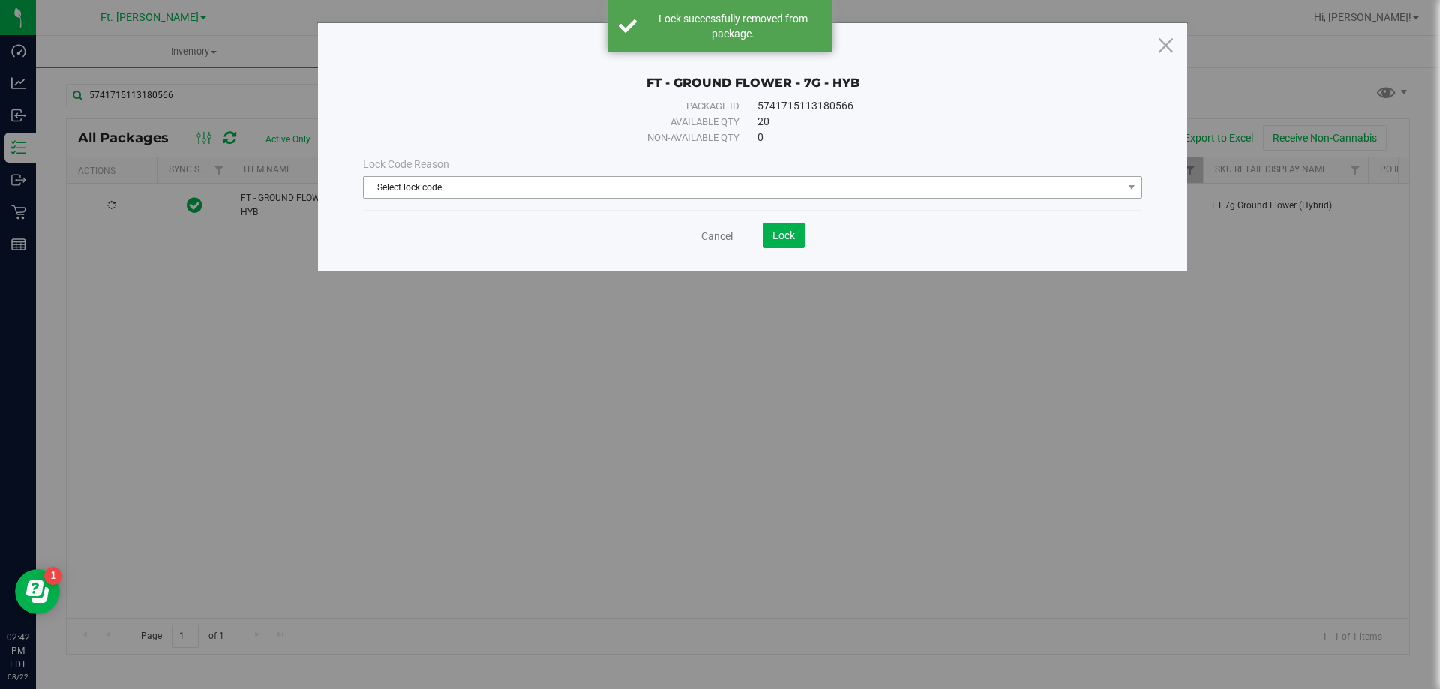
click at [546, 198] on span "Select lock code" at bounding box center [752, 187] width 779 height 22
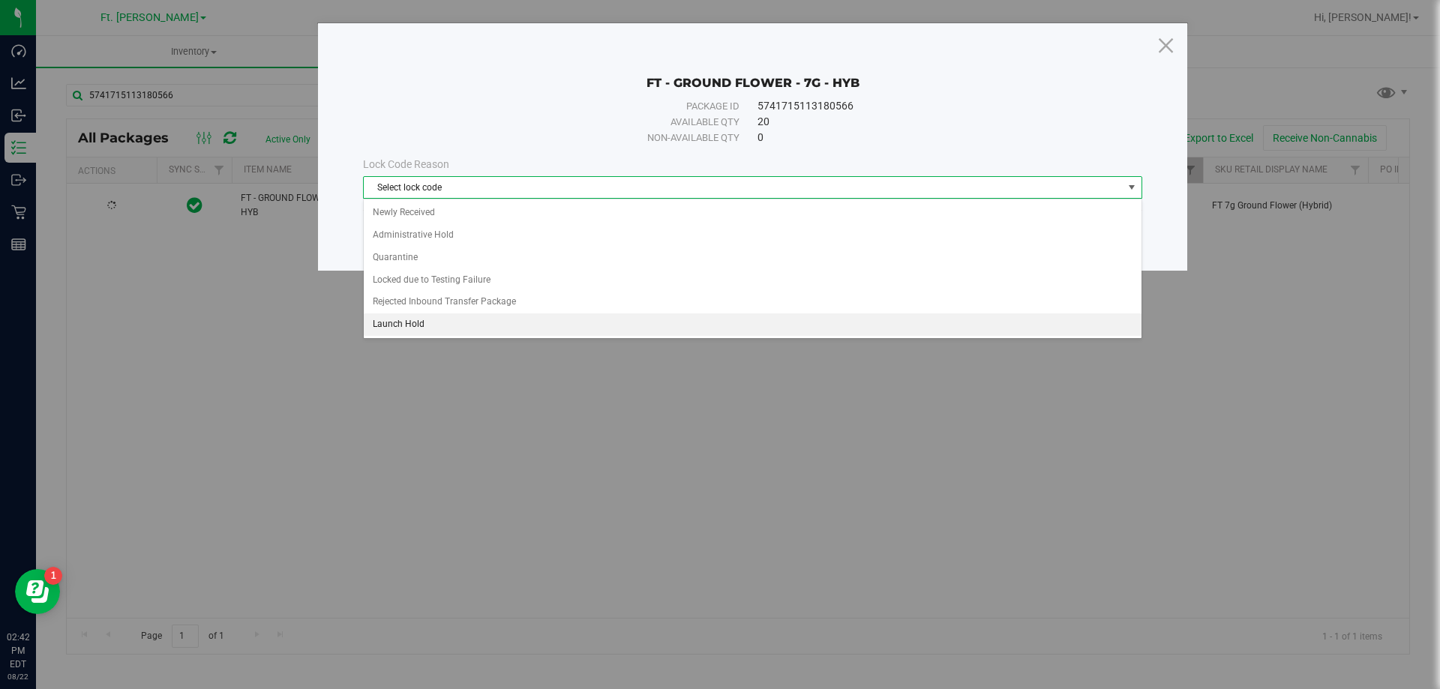
click at [426, 325] on li "Launch Hold" at bounding box center [753, 324] width 778 height 22
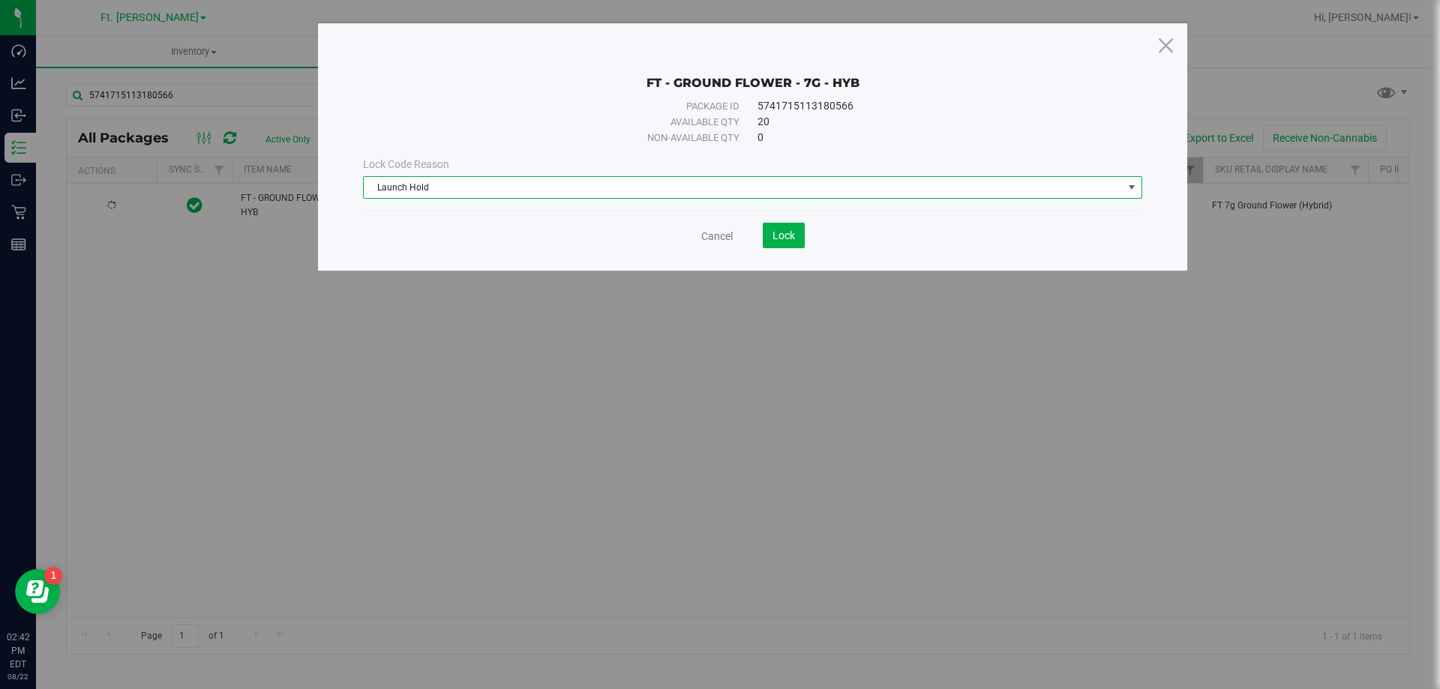
click at [521, 58] on div "FT - GROUND FLOWER - 7G - HYB" at bounding box center [752, 71] width 779 height 37
click at [799, 267] on div "FT - GROUND FLOWER - 7G - HYB Package ID 5741715113180566 Available qty 20 Non-…" at bounding box center [752, 146] width 869 height 247
click at [799, 257] on div "FT - GROUND FLOWER - 7G - HYB Package ID 5741715113180566 Available qty 20 Non-…" at bounding box center [752, 146] width 869 height 247
click at [796, 234] on button "Lock" at bounding box center [784, 235] width 42 height 25
